Goal: Task Accomplishment & Management: Use online tool/utility

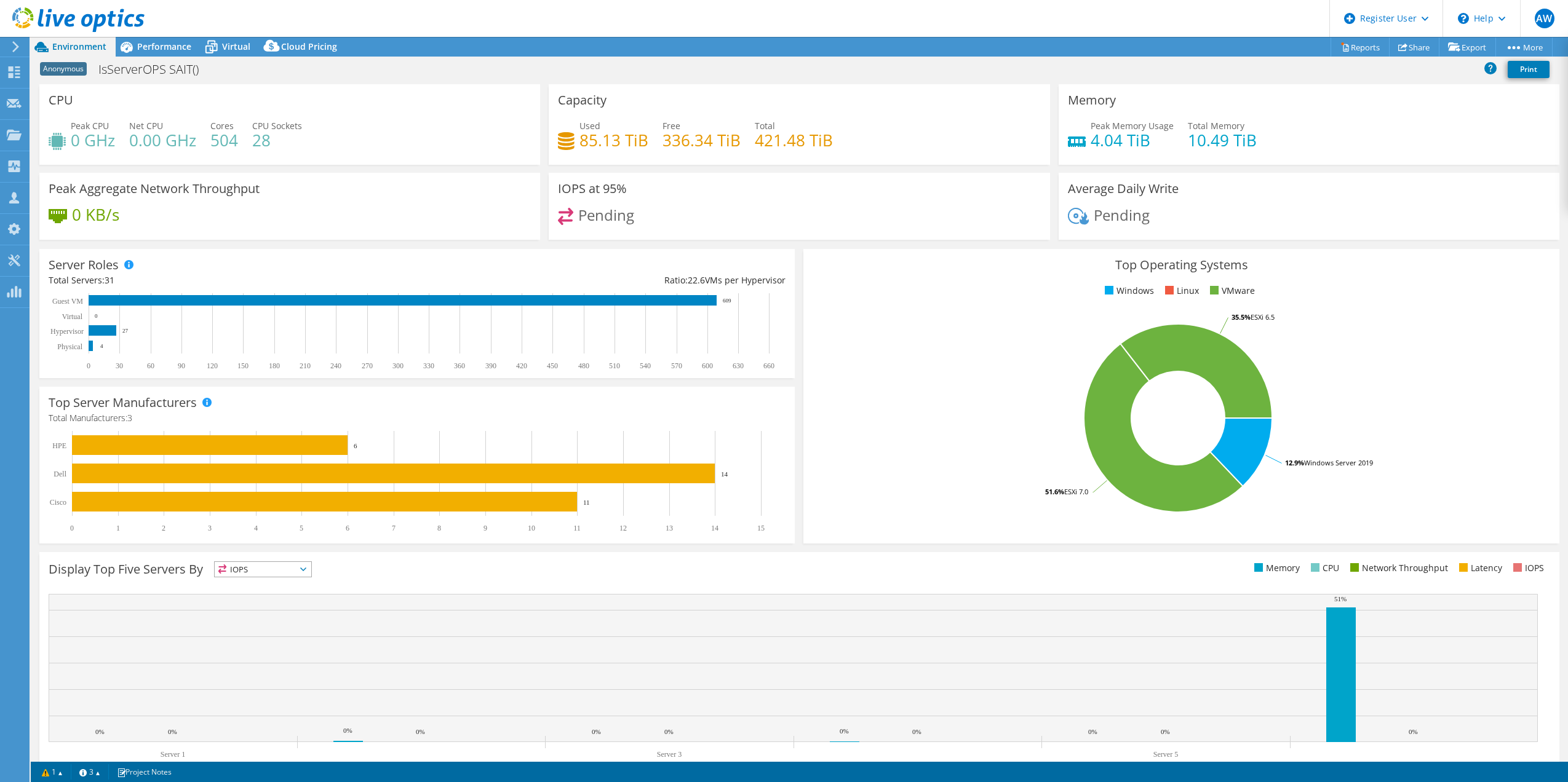
select select "USD"
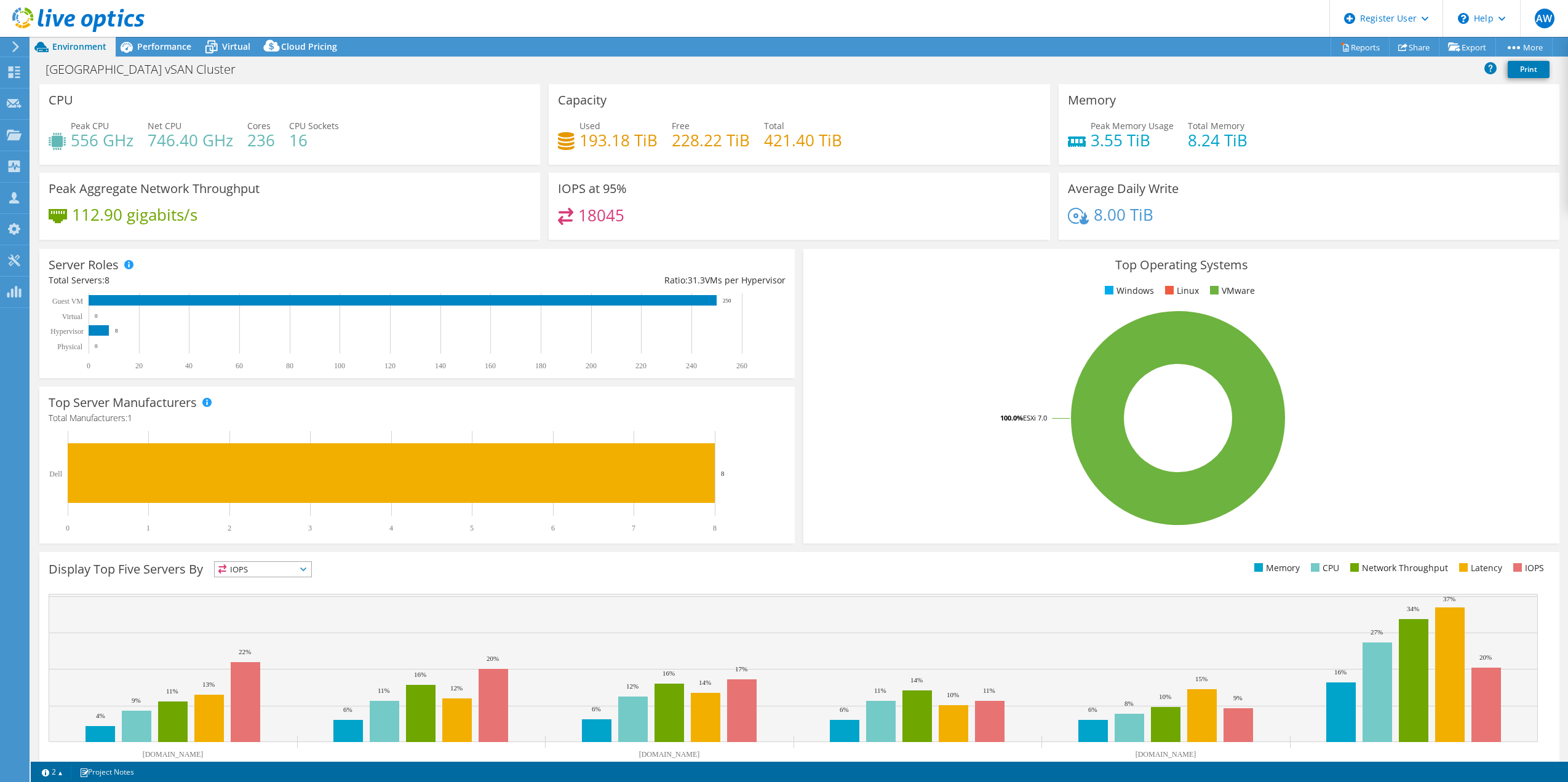
select select "USD"
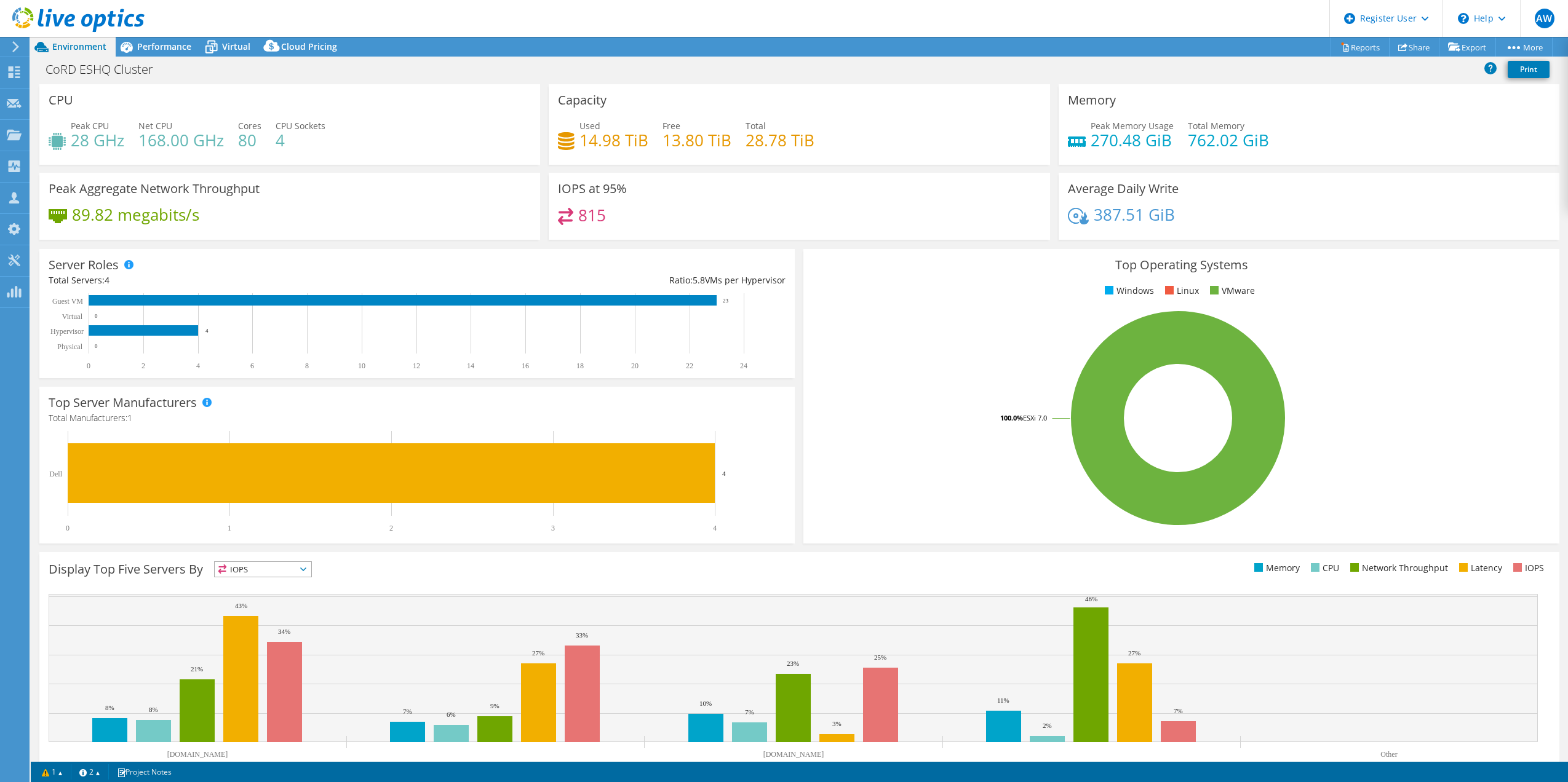
select select "[GEOGRAPHIC_DATA]"
select select "CAD"
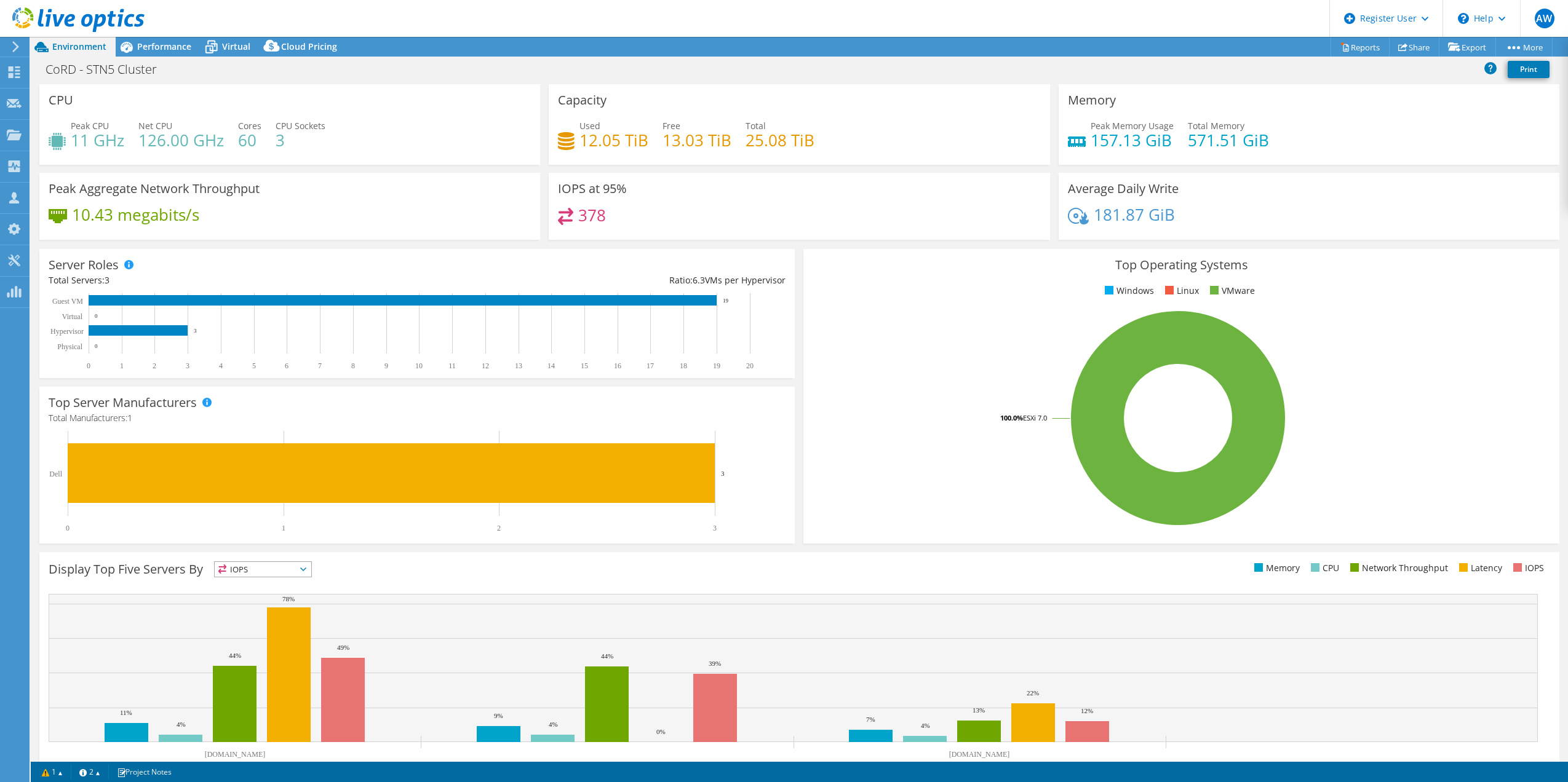
select select "USD"
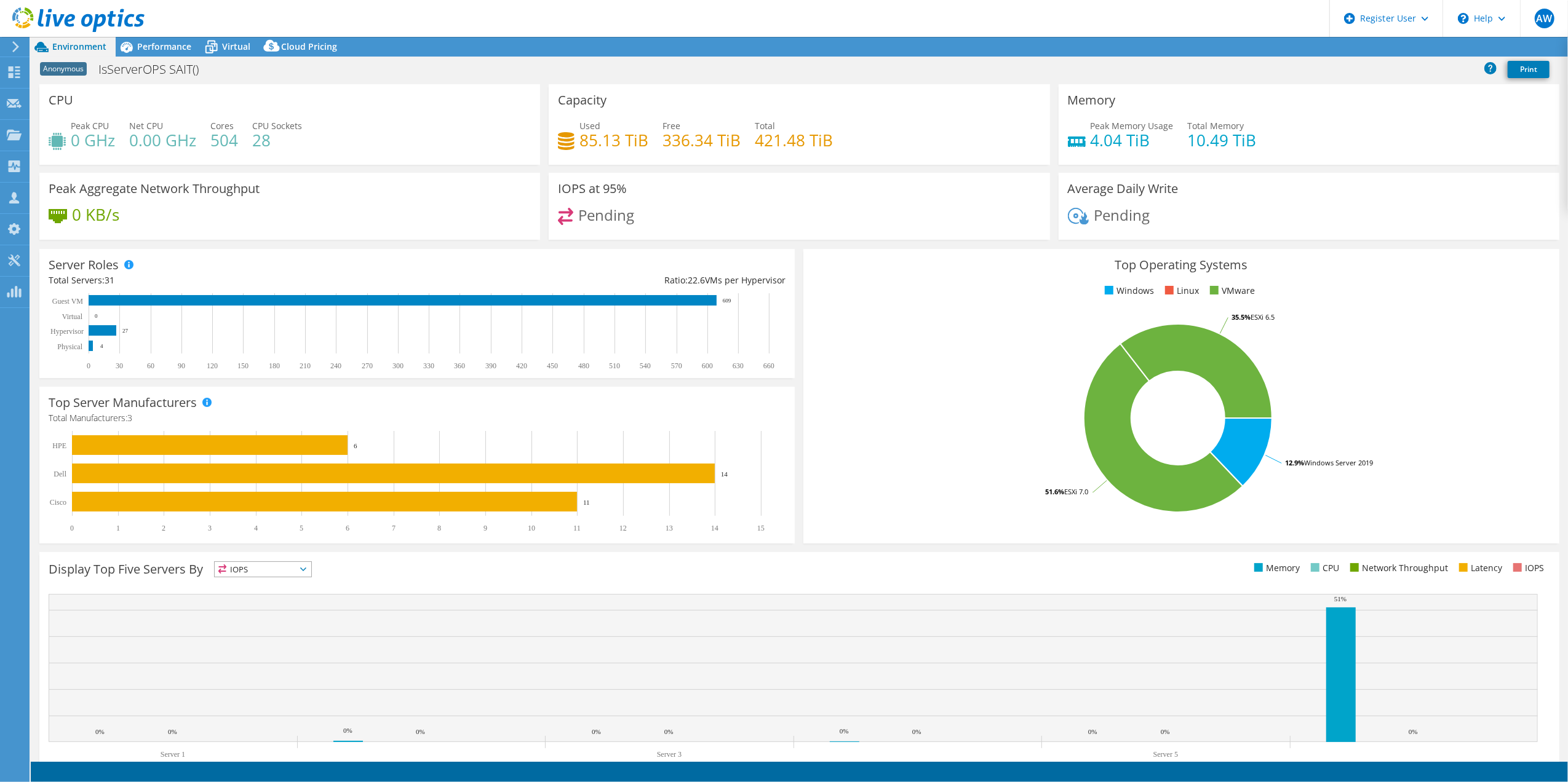
select select "USD"
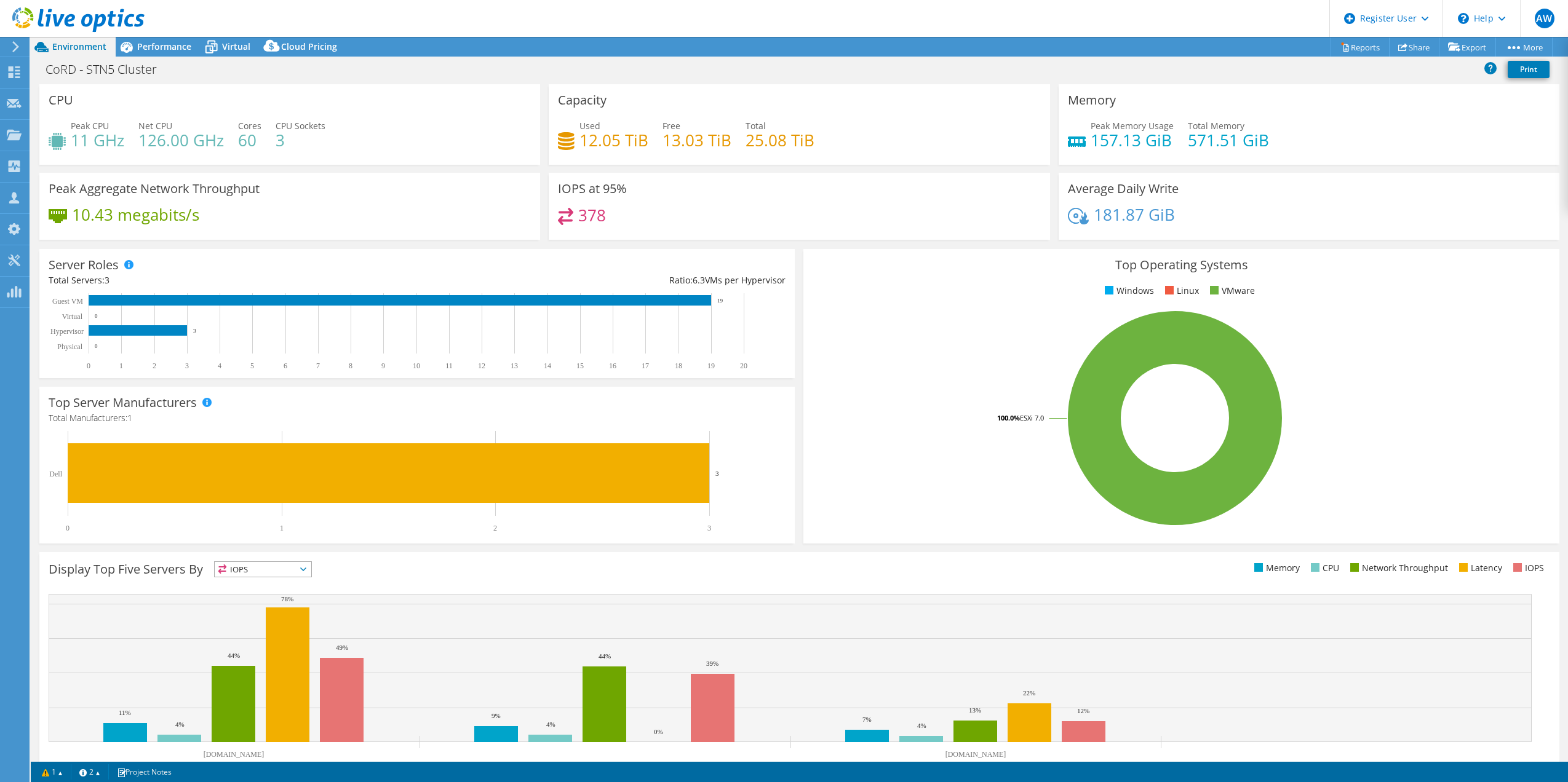
select select "USD"
